Goal: Task Accomplishment & Management: Complete application form

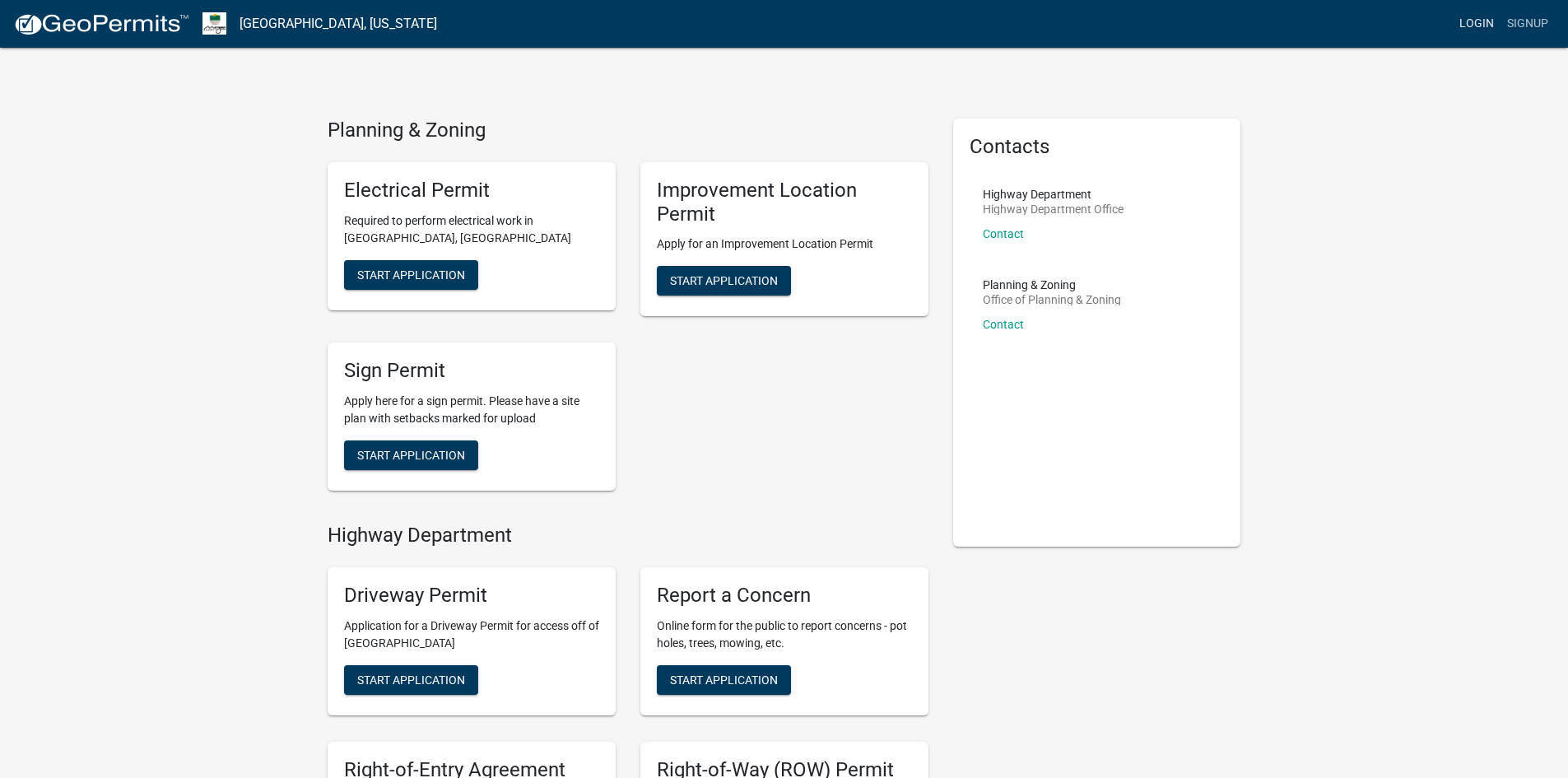
click at [1461, 21] on link "Login" at bounding box center [1476, 24] width 47 height 31
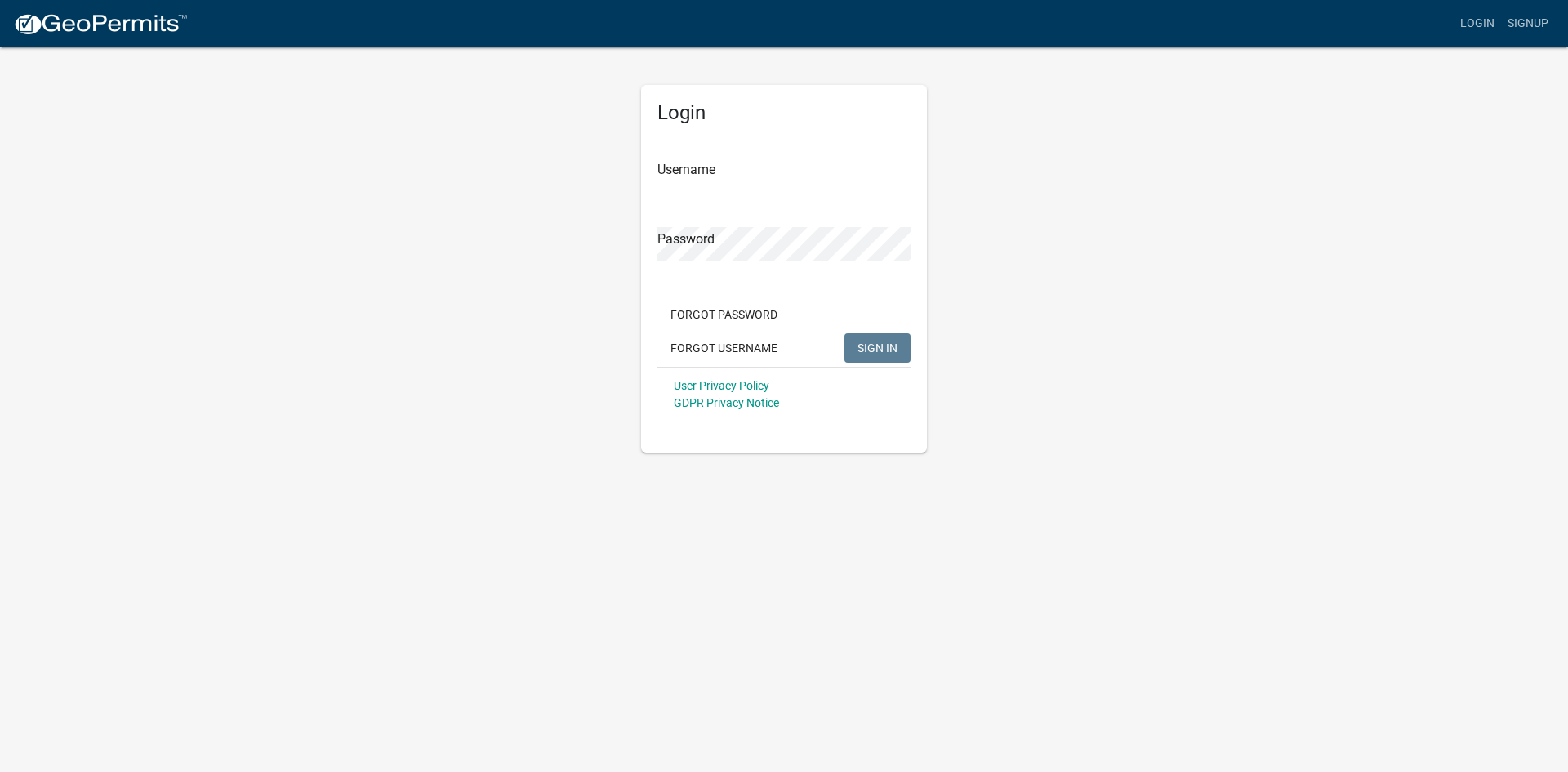
click at [656, 179] on div "Login Username Password Forgot Password Forgot Username SIGN IN User Privacy Po…" at bounding box center [784, 269] width 286 height 368
click at [677, 171] on input "Username" at bounding box center [784, 174] width 253 height 34
type input "duke027"
click at [844, 333] on button "SIGN IN" at bounding box center [877, 348] width 66 height 29
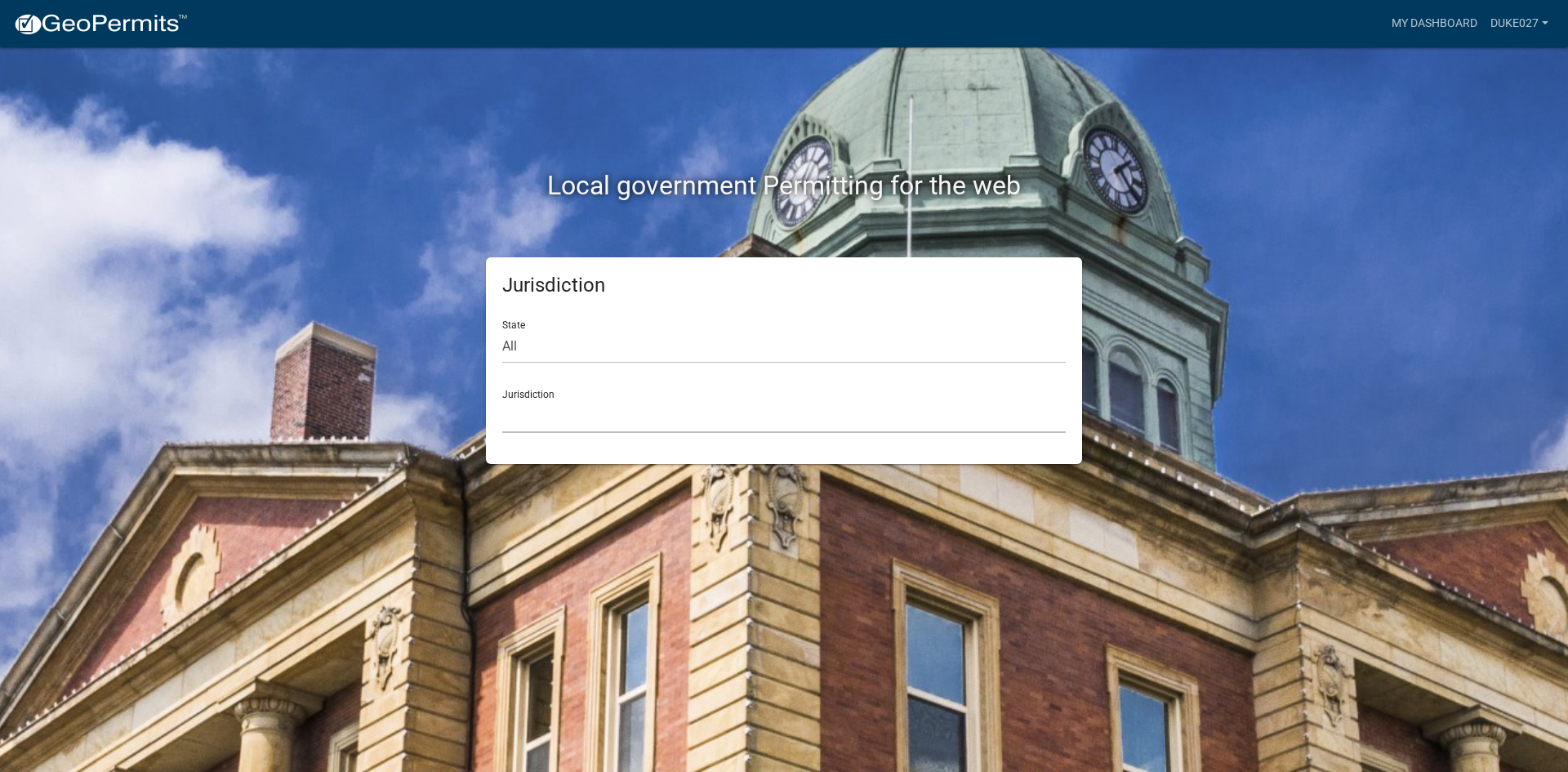
click at [571, 400] on select "[GEOGRAPHIC_DATA], [US_STATE] [GEOGRAPHIC_DATA], [US_STATE][PERSON_NAME][GEOGRA…" at bounding box center [784, 417] width 564 height 34
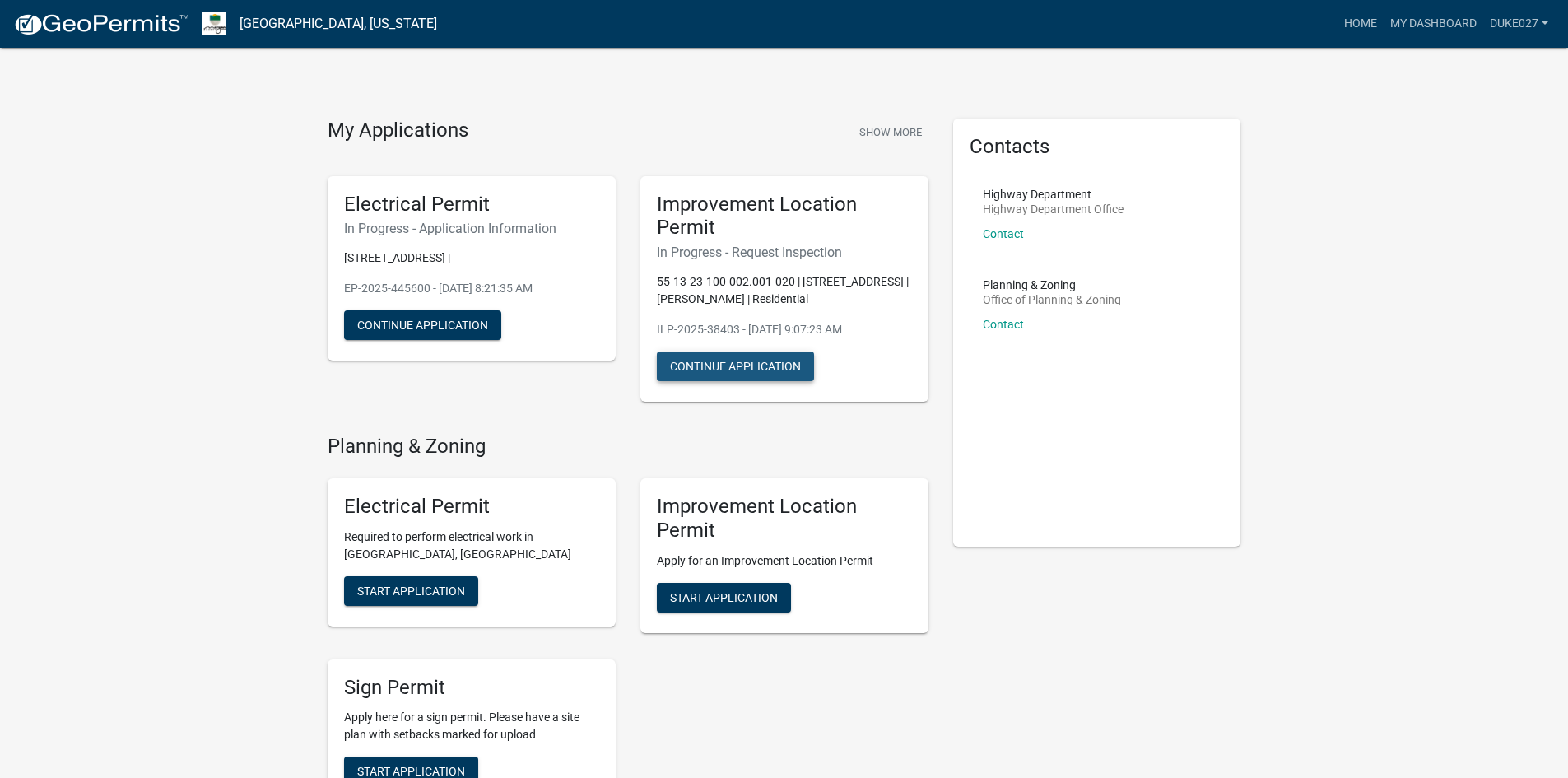
click at [743, 371] on button "Continue Application" at bounding box center [734, 366] width 157 height 30
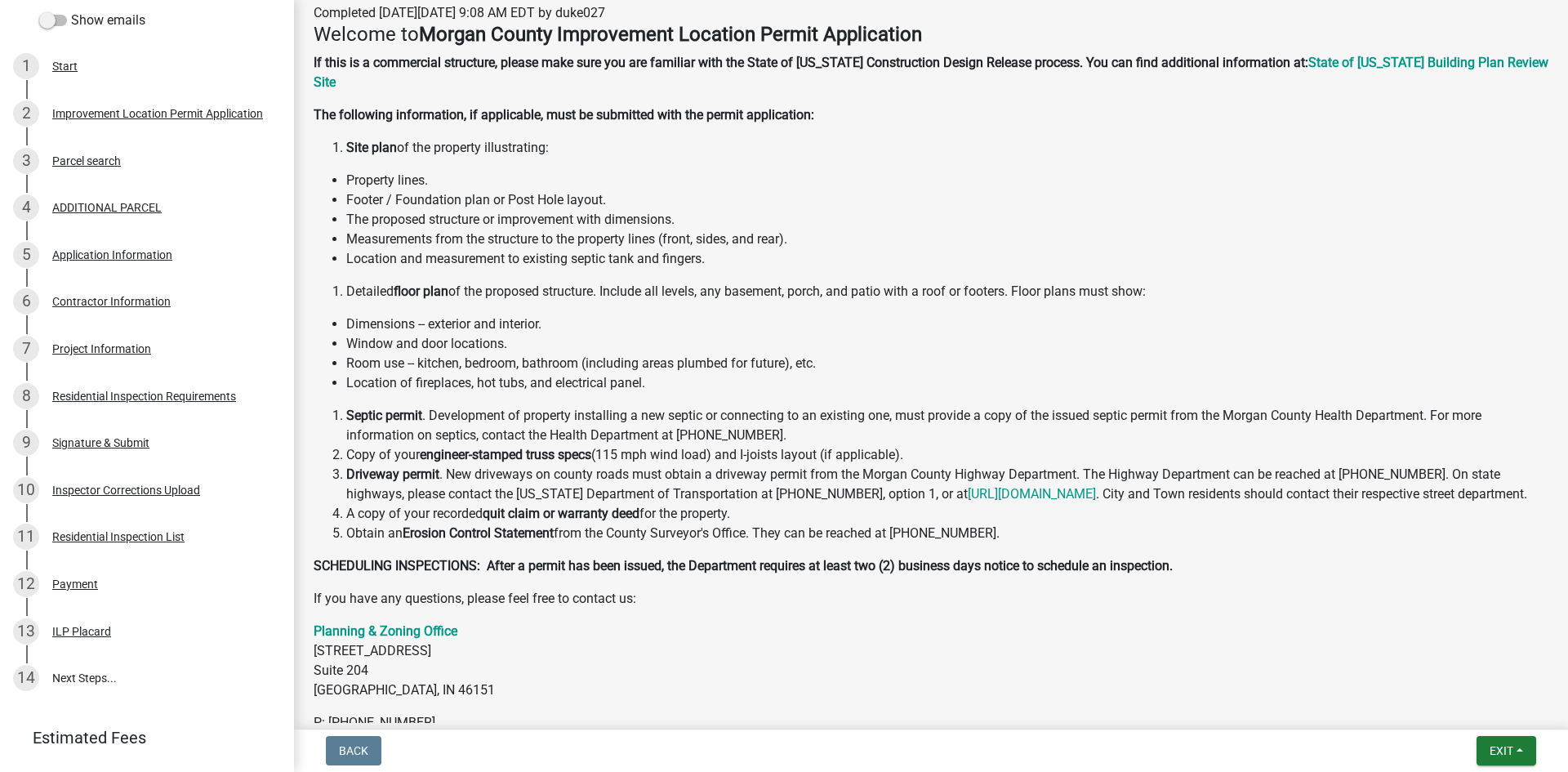
scroll to position [408, 0]
